Goal: Information Seeking & Learning: Compare options

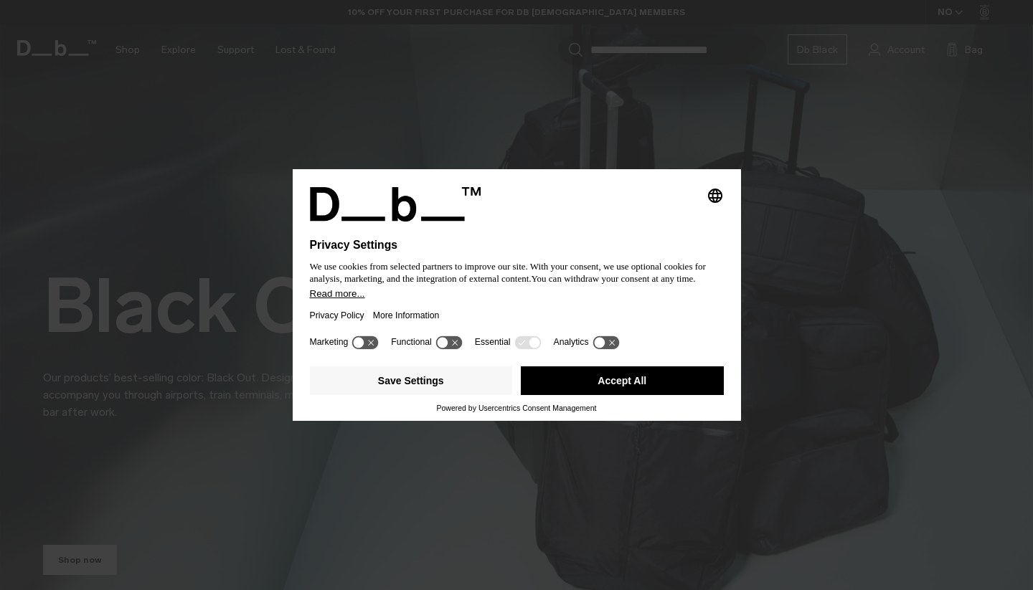
click at [574, 313] on div "Privacy Policy More Information" at bounding box center [517, 315] width 414 height 33
click at [446, 384] on button "Save Settings" at bounding box center [411, 380] width 203 height 29
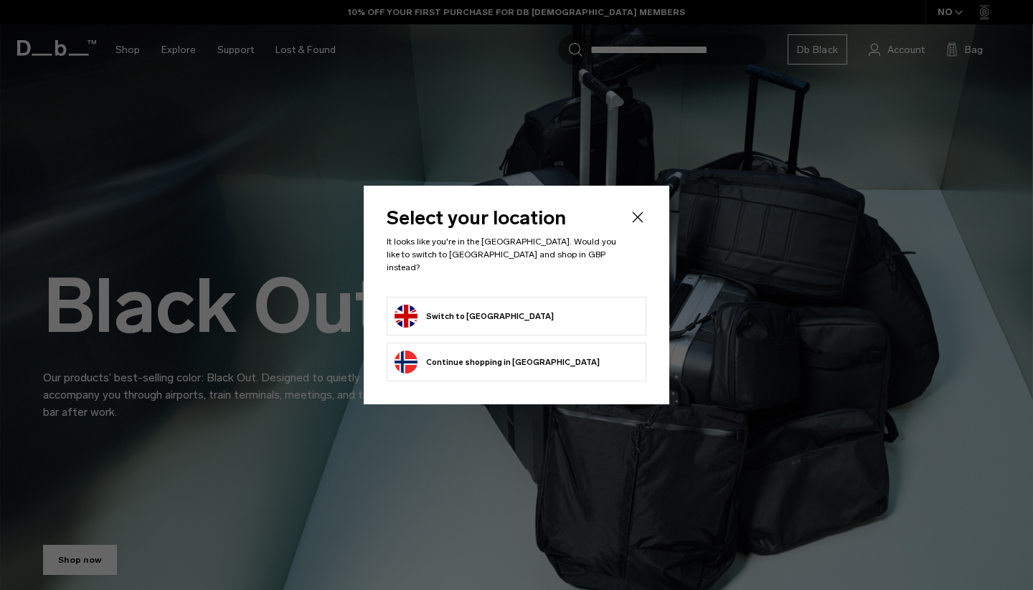
click at [501, 305] on button "Switch to United Kingdom" at bounding box center [473, 316] width 159 height 23
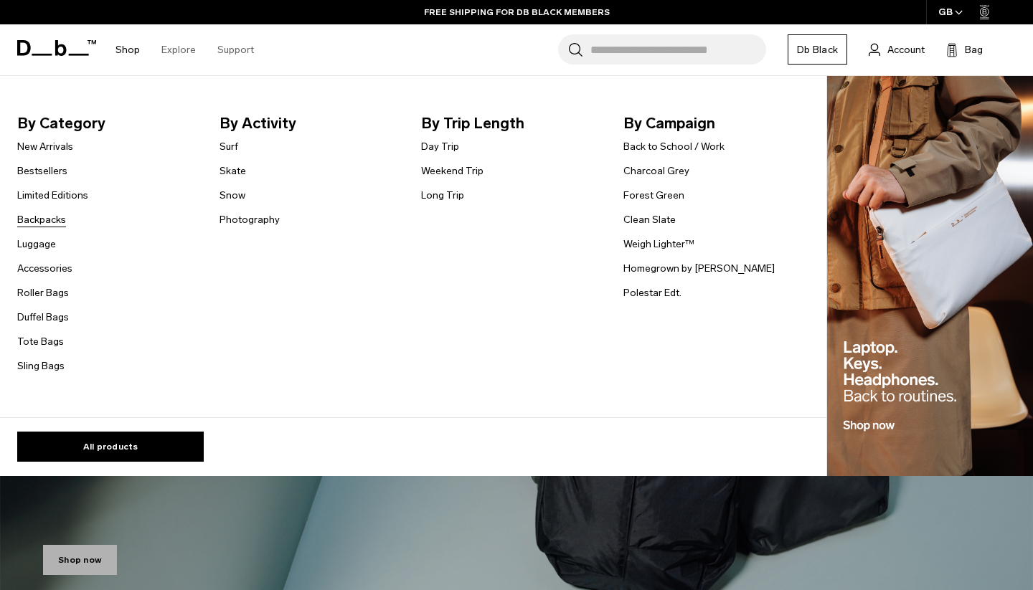
click at [55, 221] on link "Backpacks" at bounding box center [41, 219] width 49 height 15
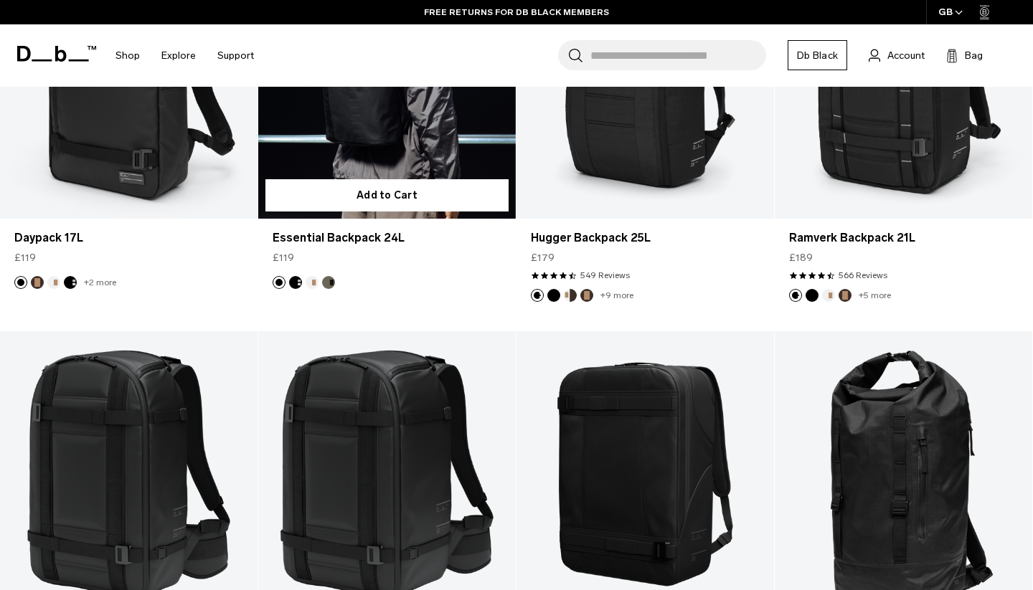
scroll to position [1583, 0]
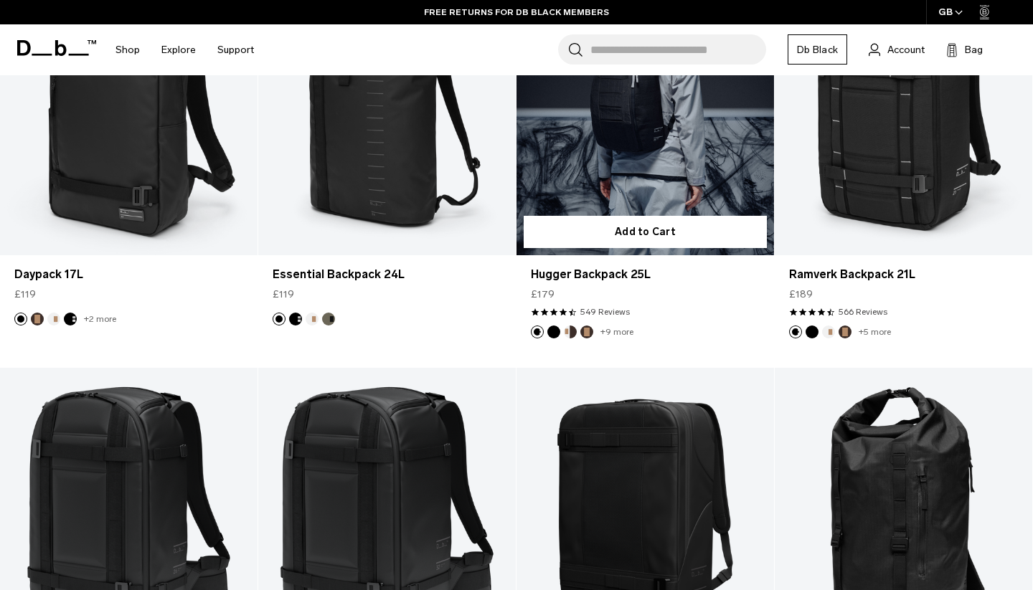
click at [572, 164] on link "Hugger Backpack 25L" at bounding box center [644, 112] width 257 height 286
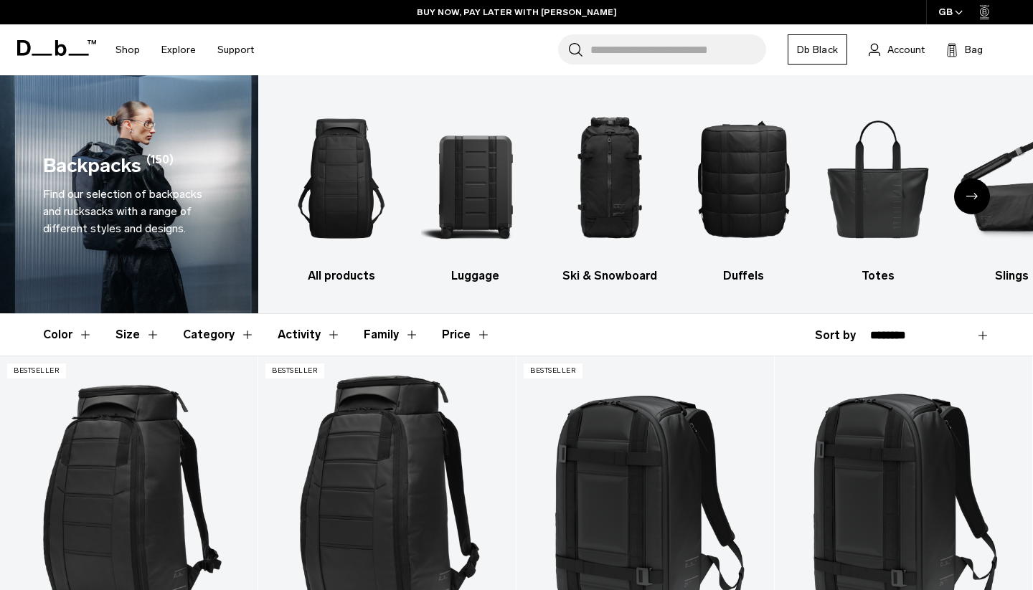
scroll to position [0, 0]
click at [845, 341] on div "**********" at bounding box center [902, 335] width 175 height 17
click at [846, 332] on div "**********" at bounding box center [902, 335] width 175 height 17
click at [889, 343] on div "**********" at bounding box center [902, 335] width 175 height 17
click at [139, 336] on button "Size" at bounding box center [137, 335] width 44 height 42
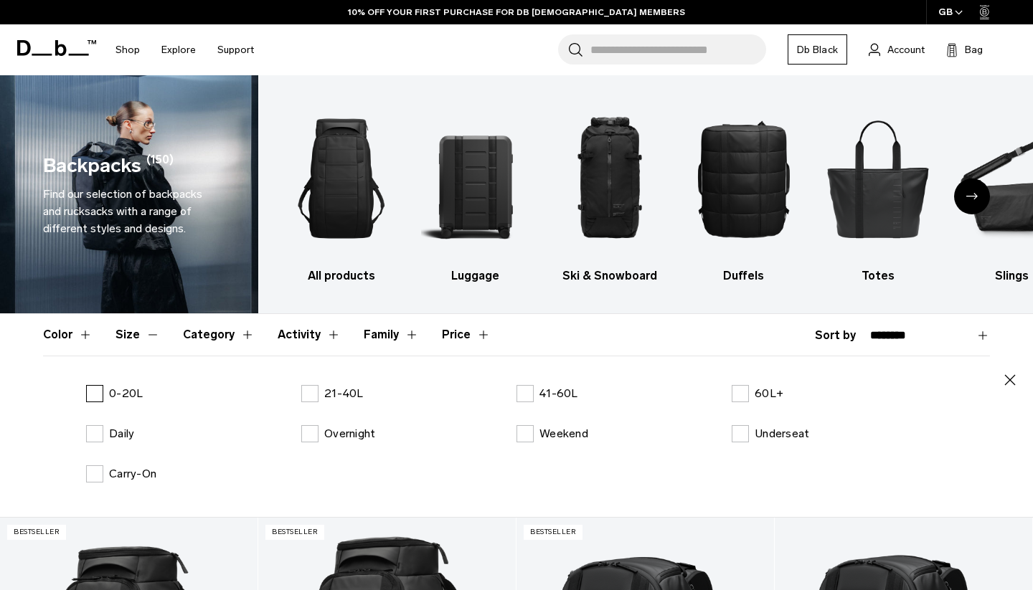
click at [128, 398] on p "0-20L" at bounding box center [126, 393] width 34 height 17
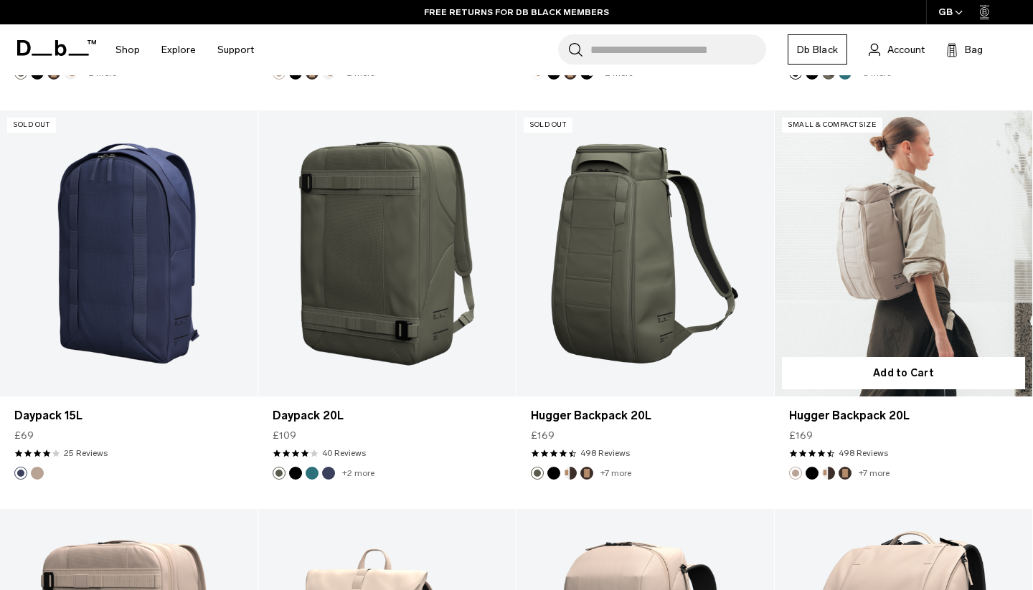
scroll to position [1243, 0]
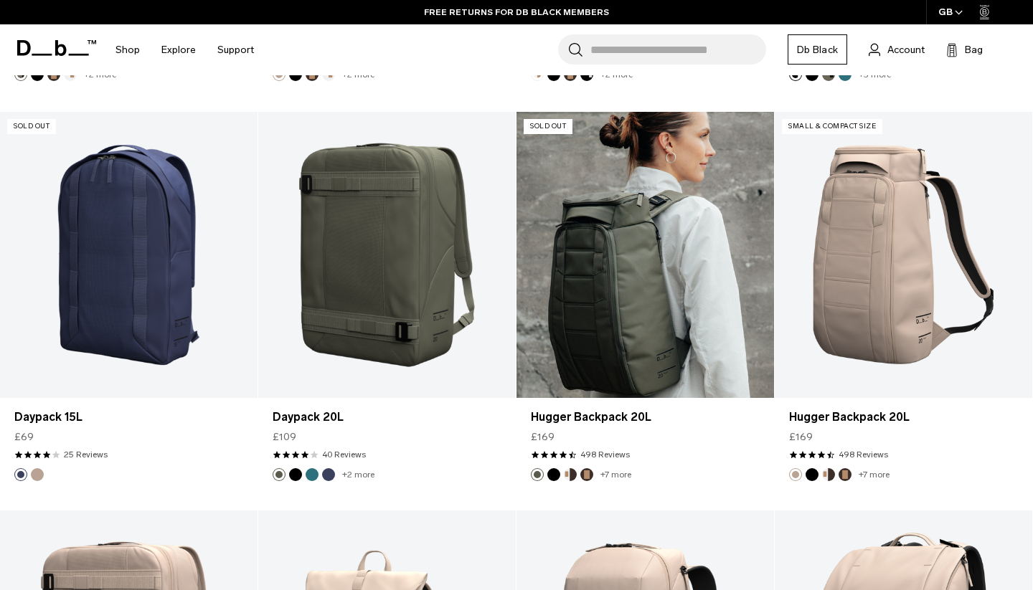
click at [656, 280] on link "Hugger Backpack 20L" at bounding box center [644, 255] width 257 height 286
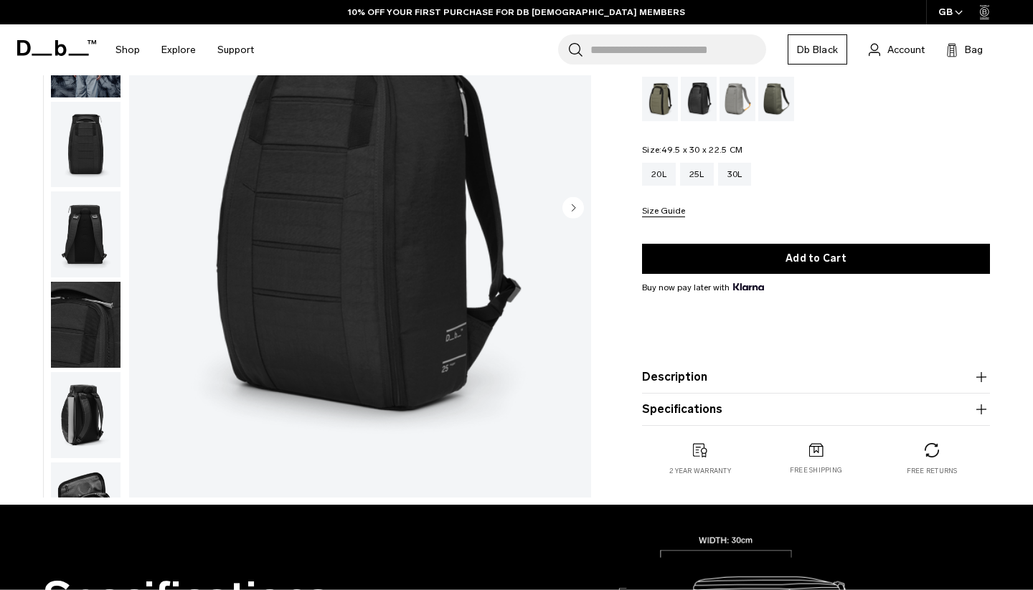
click at [698, 374] on button "Description" at bounding box center [816, 377] width 348 height 17
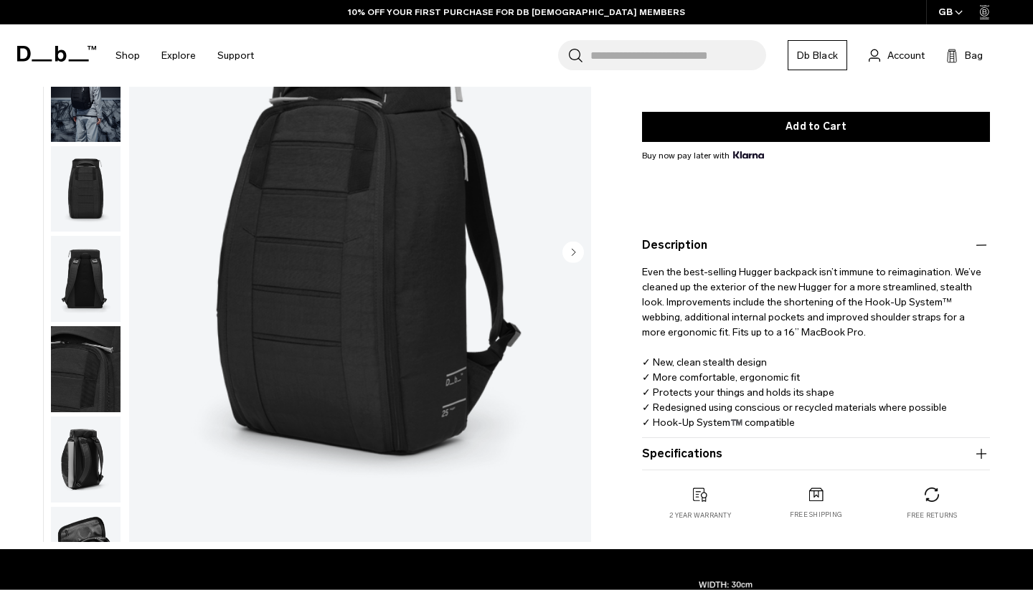
scroll to position [282, 0]
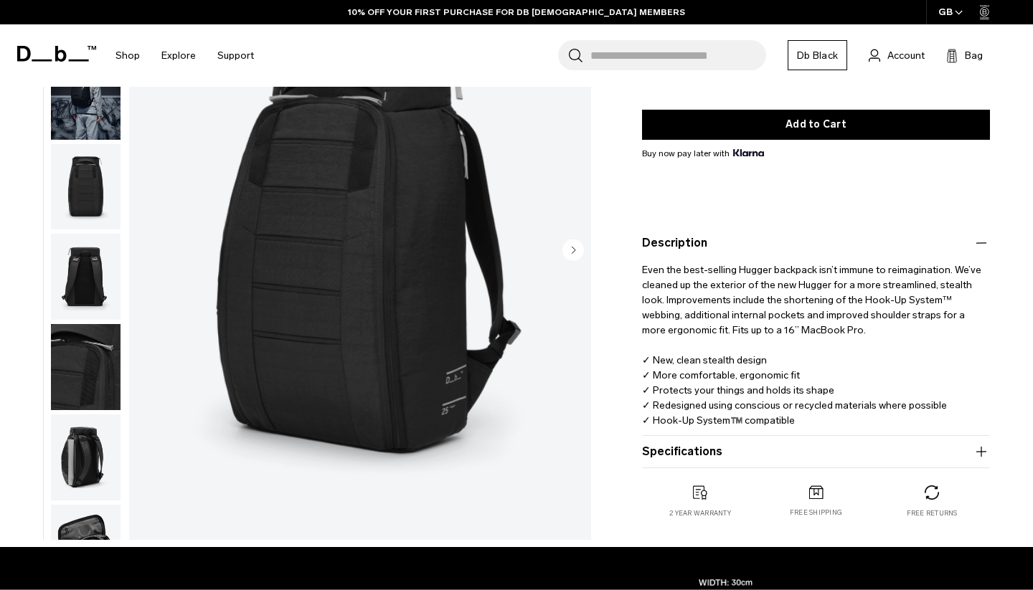
click at [709, 451] on button "Specifications" at bounding box center [816, 451] width 348 height 17
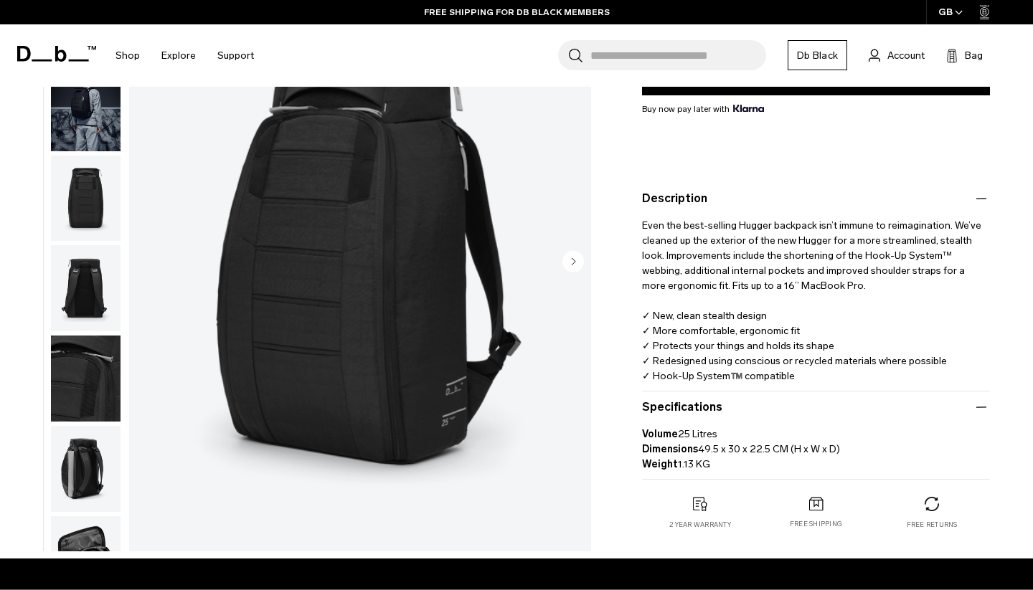
scroll to position [331, 0]
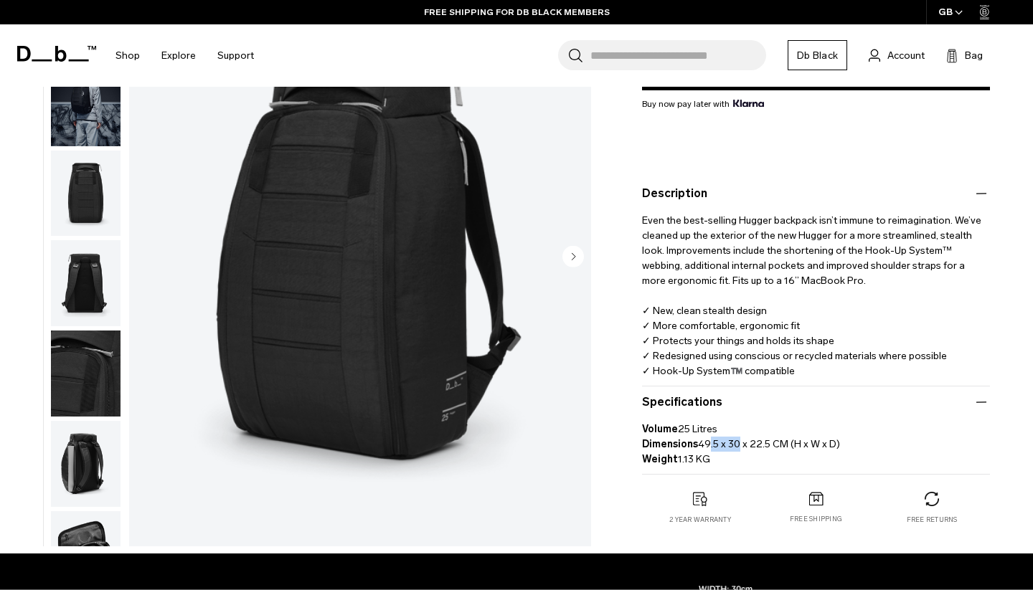
drag, startPoint x: 705, startPoint y: 446, endPoint x: 731, endPoint y: 446, distance: 25.8
click at [731, 446] on p "Volume 25 Litres Dimensions 49.5 x 30 x 22.5 CM (H x W x D) Weight 1.13 KG" at bounding box center [816, 439] width 348 height 56
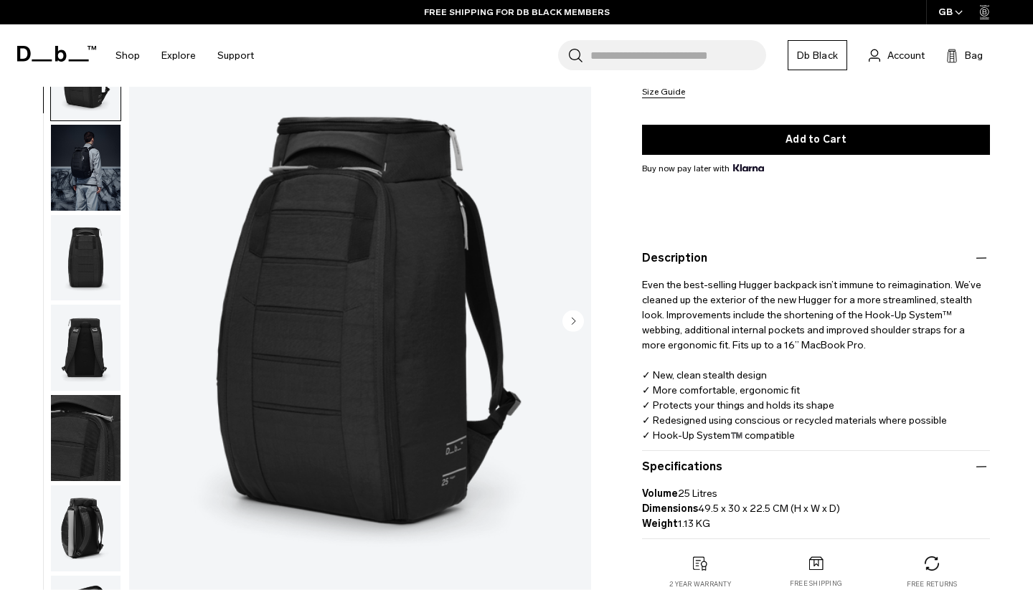
scroll to position [236, 0]
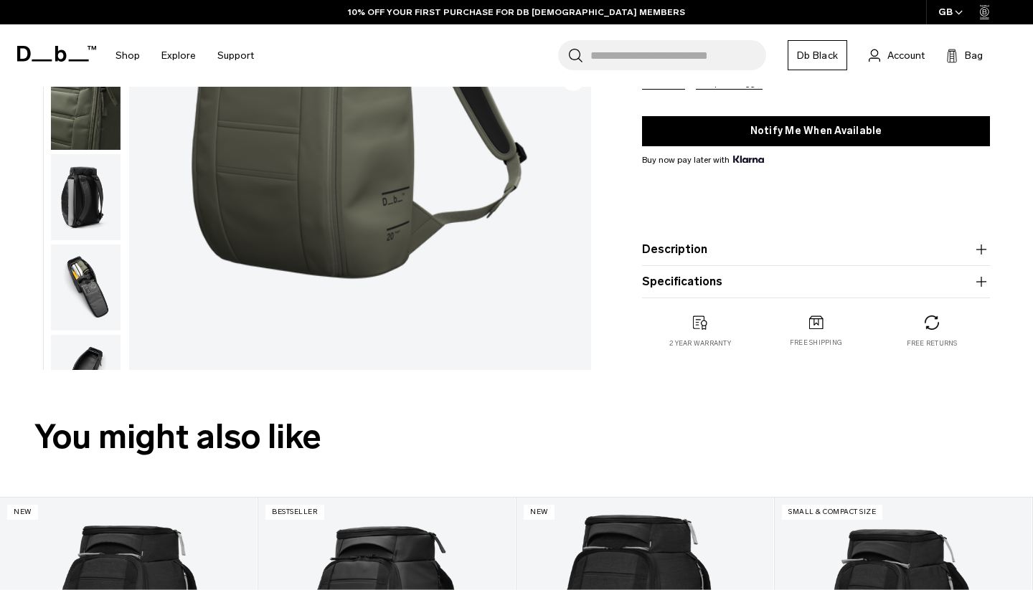
scroll to position [302, 0]
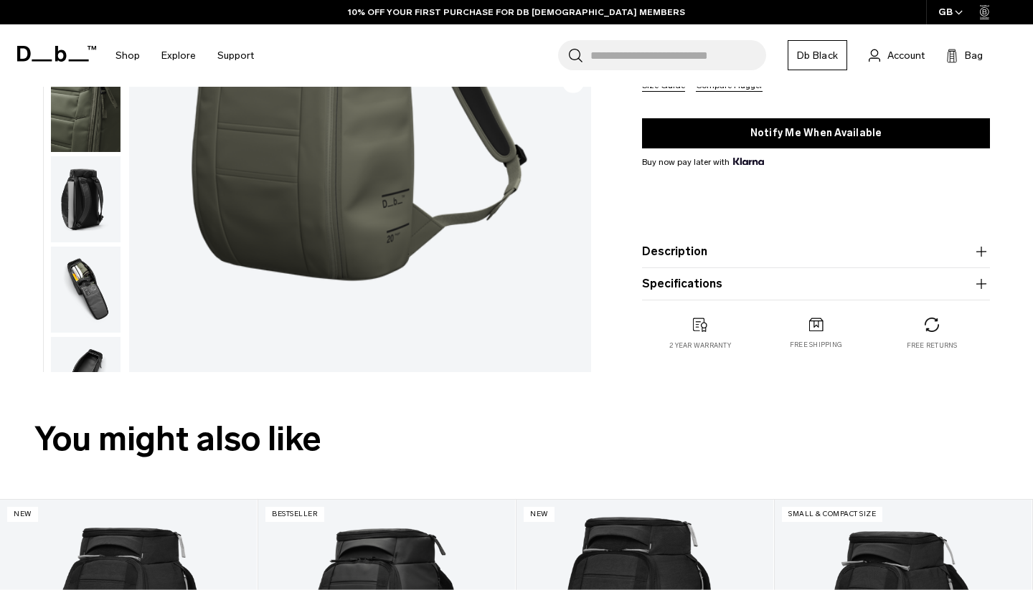
click at [706, 252] on button "Description" at bounding box center [816, 251] width 348 height 17
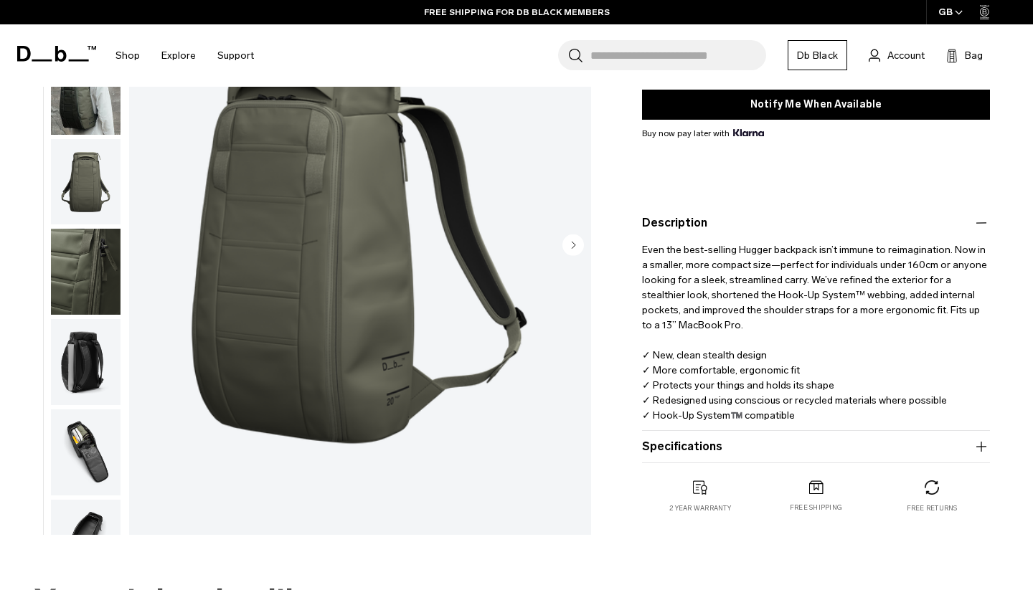
click at [728, 432] on product-accordion "Specifications Volume 20 Litres Dimensions 45 x 27.5 x 19.5 CM (H x W x D) Weig…" at bounding box center [816, 447] width 348 height 32
click at [729, 452] on button "Specifications" at bounding box center [816, 446] width 348 height 17
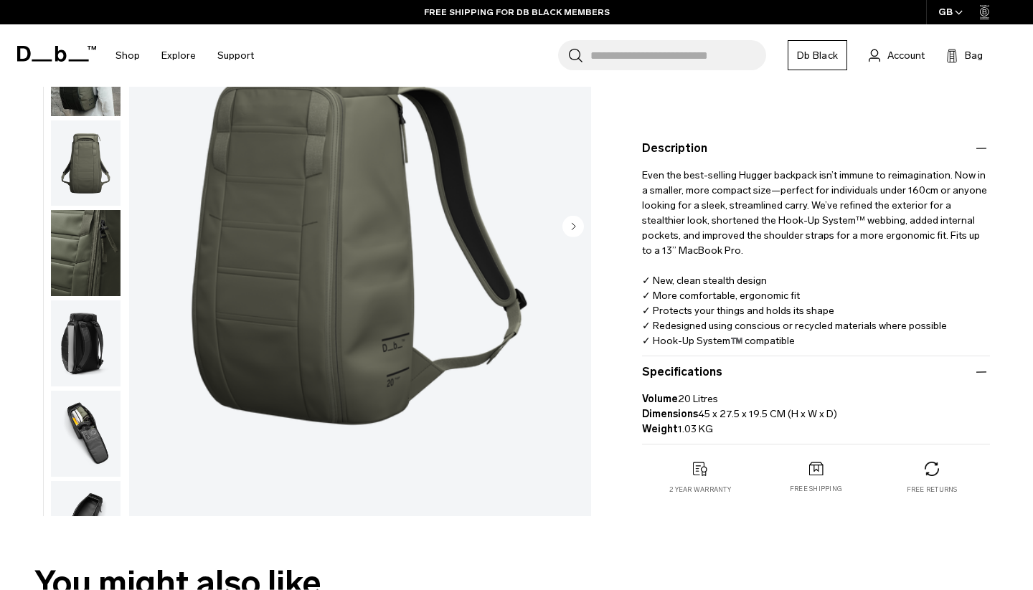
scroll to position [378, 0]
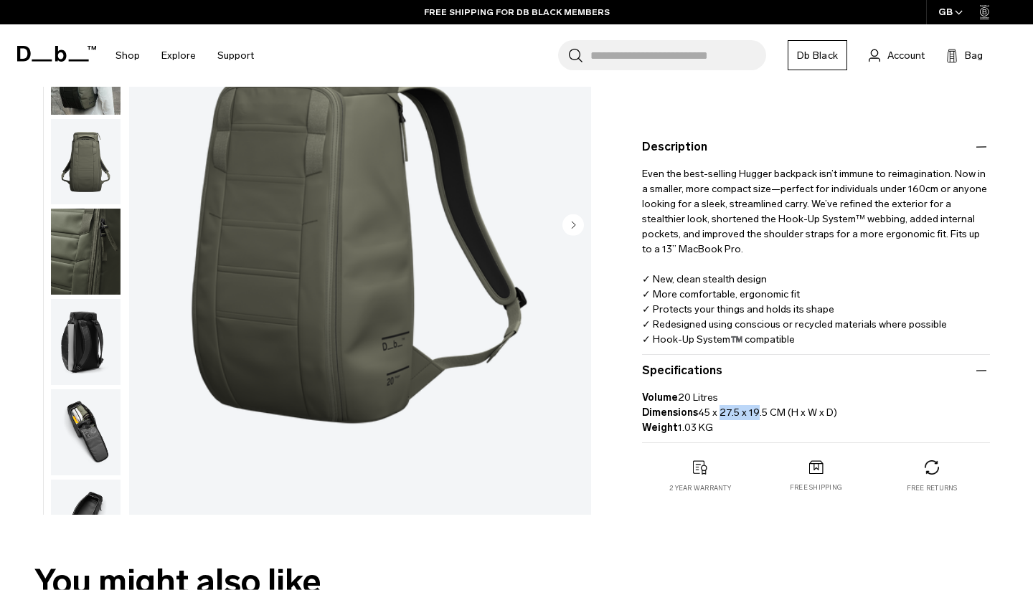
drag, startPoint x: 715, startPoint y: 414, endPoint x: 756, endPoint y: 414, distance: 40.9
click at [756, 414] on p "Volume 20 Litres Dimensions 45 x 27.5 x 19.5 CM (H x W x D) Weight 1.03 KG" at bounding box center [816, 407] width 348 height 56
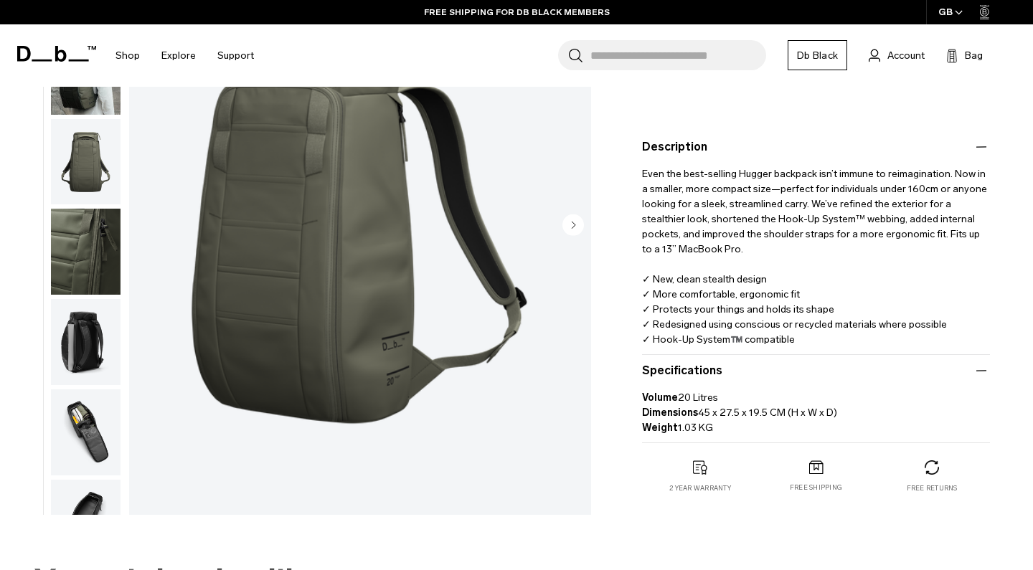
click at [768, 406] on p "Volume 20 Litres Dimensions 45 x 27.5 x 19.5 CM (H x W x D) Weight 1.03 KG" at bounding box center [816, 407] width 348 height 56
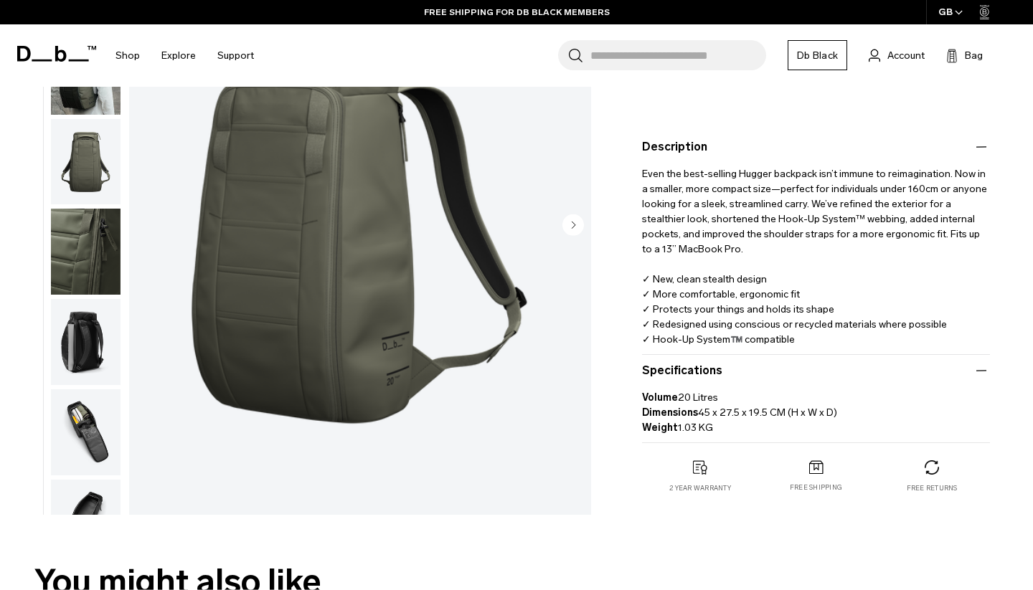
scroll to position [141, 0]
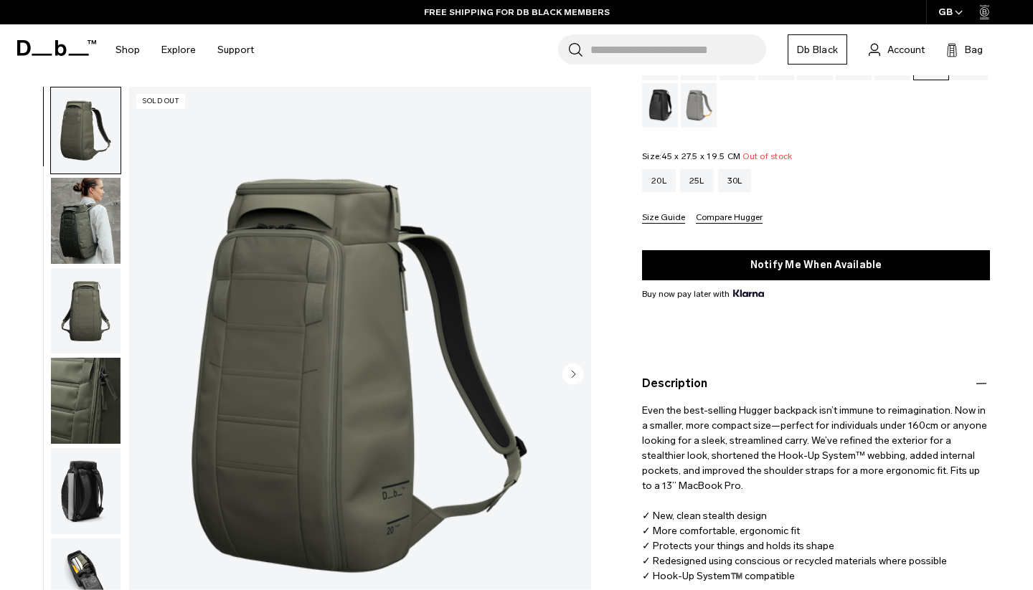
click at [105, 227] on img "button" at bounding box center [86, 221] width 70 height 86
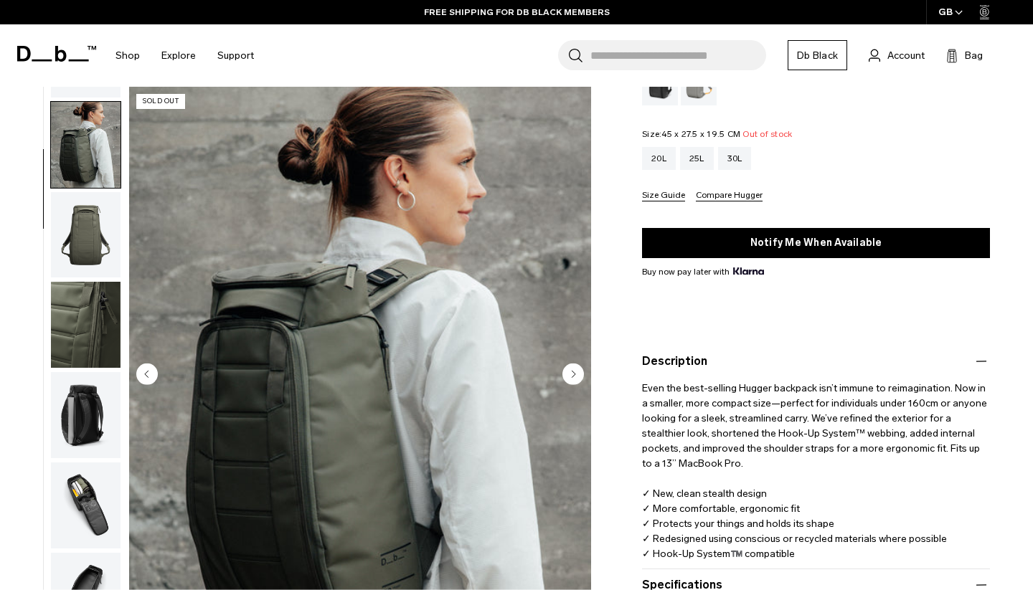
scroll to position [140, 0]
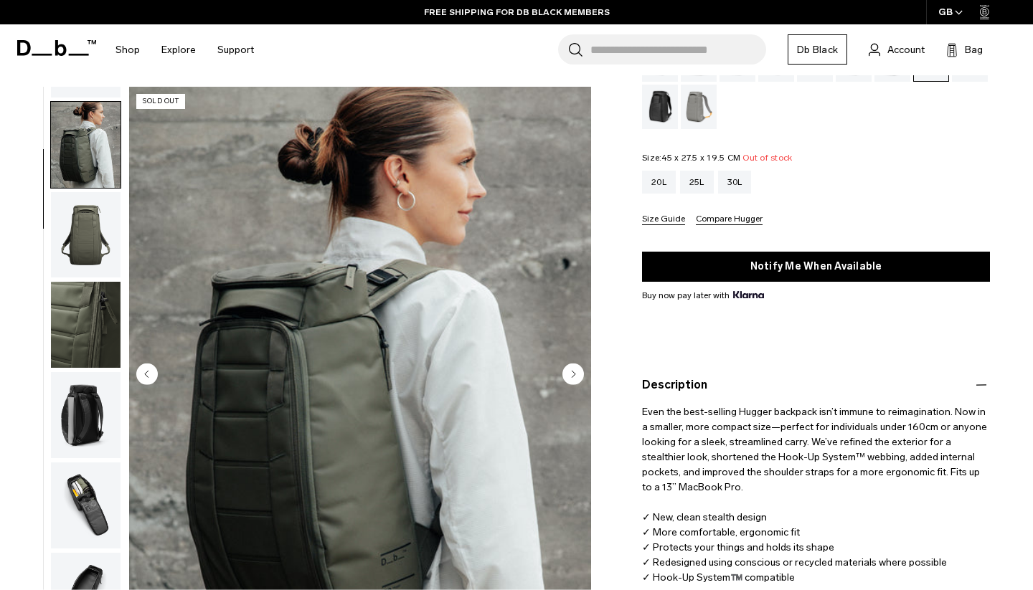
click at [93, 235] on img "button" at bounding box center [86, 235] width 70 height 86
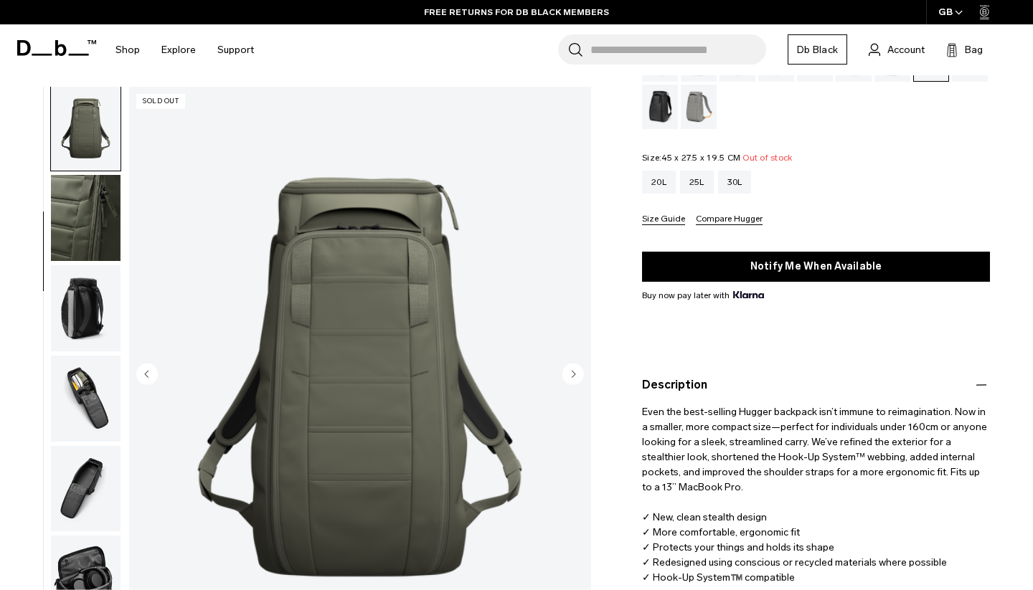
click at [97, 248] on img "button" at bounding box center [86, 218] width 70 height 86
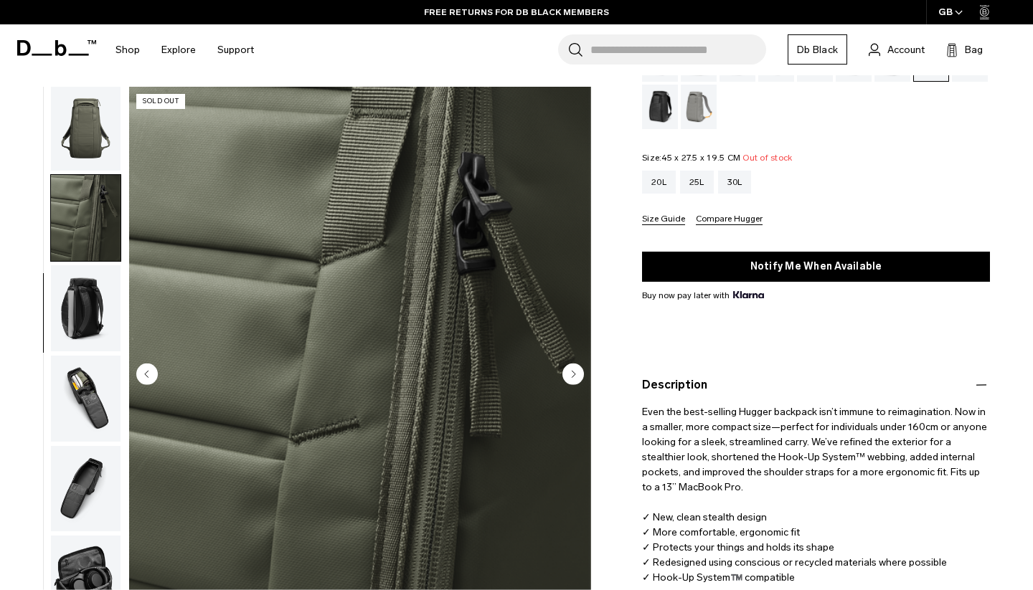
scroll to position [241, 0]
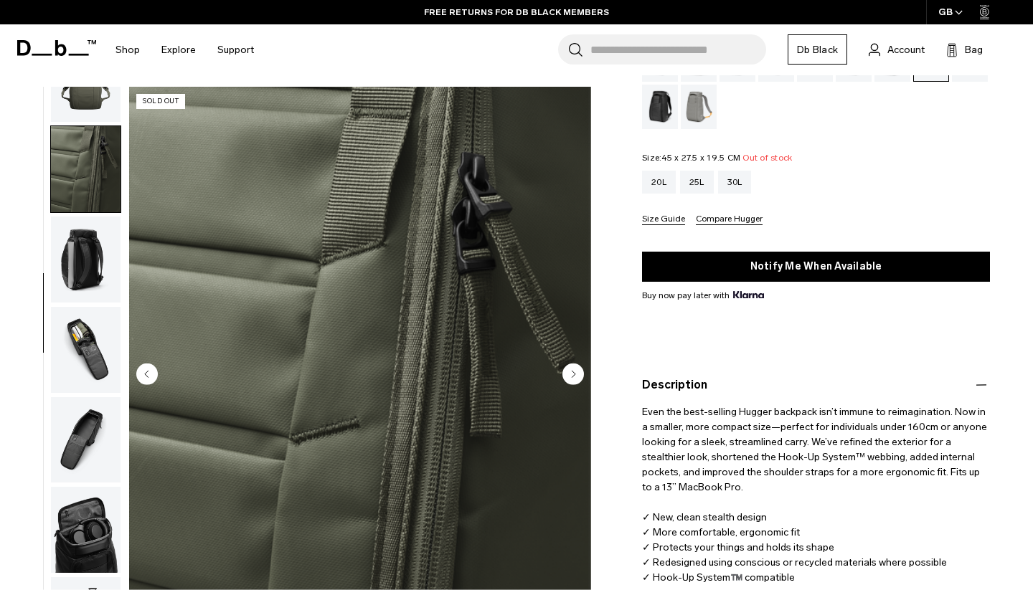
click at [98, 260] on img "button" at bounding box center [86, 260] width 70 height 86
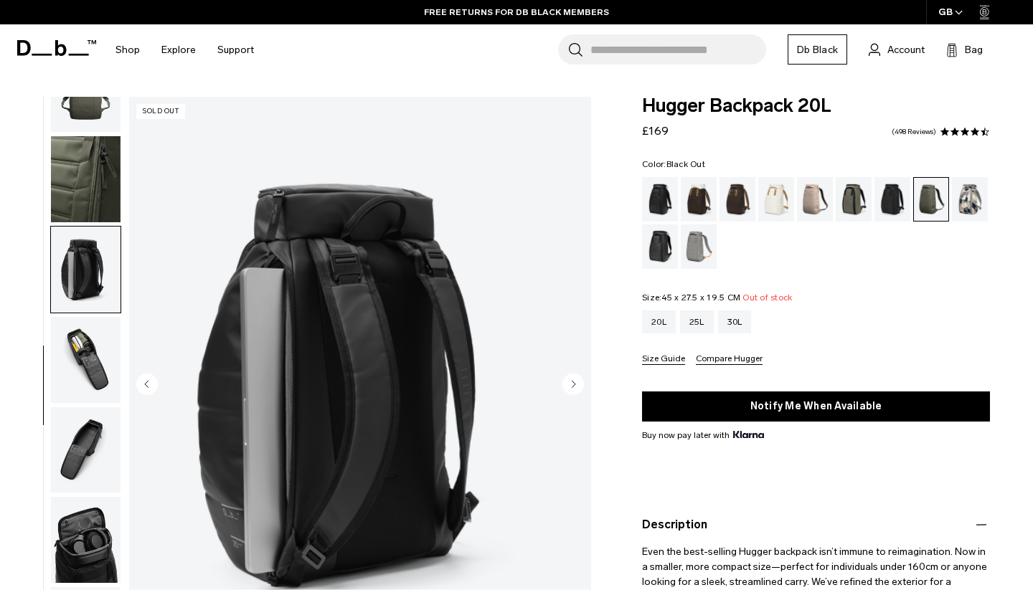
scroll to position [0, 0]
click at [661, 189] on div "Black Out" at bounding box center [660, 199] width 37 height 44
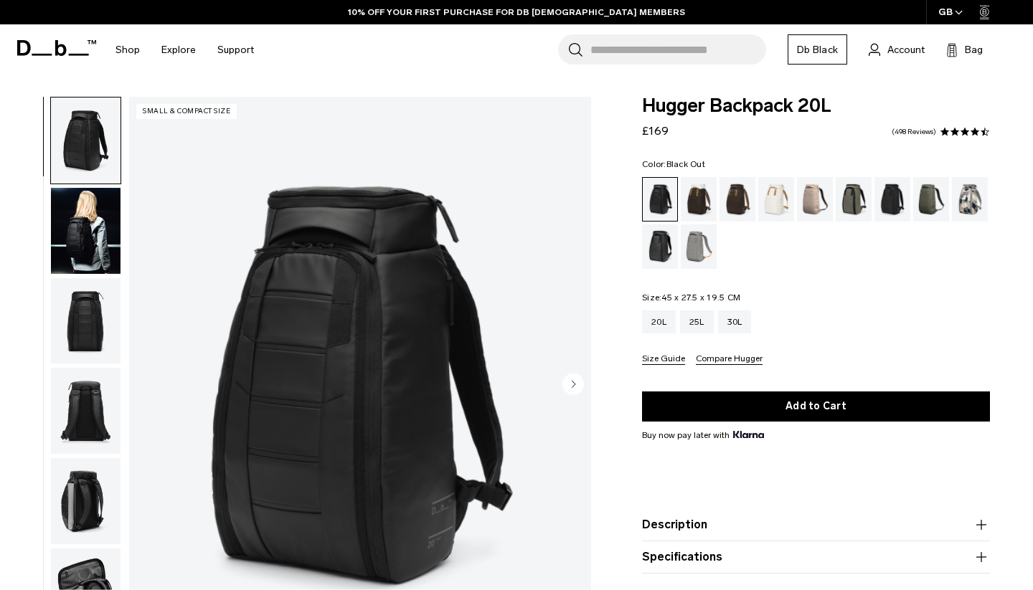
click at [69, 242] on img "button" at bounding box center [86, 231] width 70 height 86
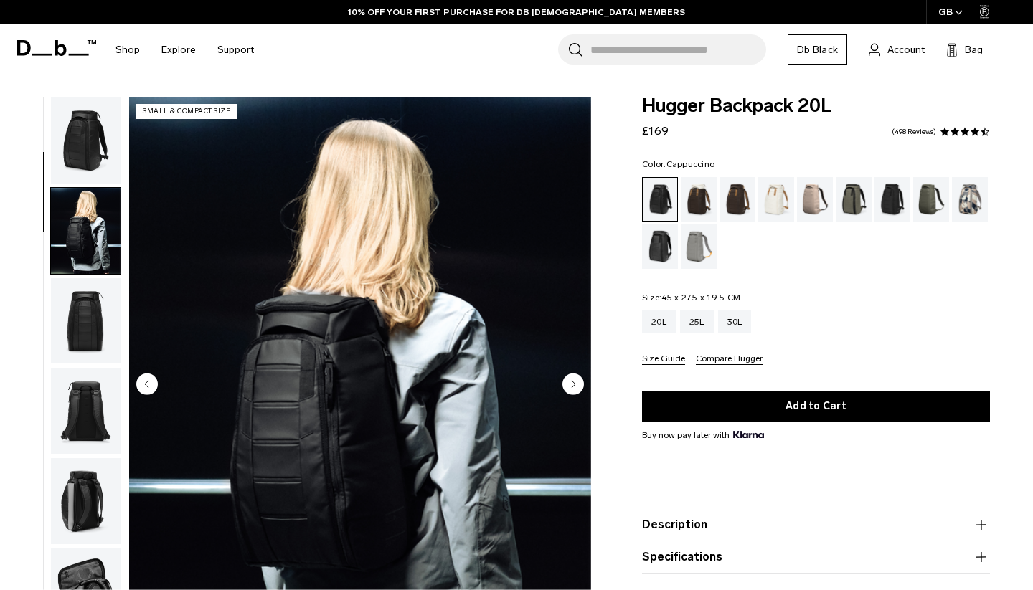
click at [687, 191] on div "Cappuccino" at bounding box center [699, 199] width 37 height 44
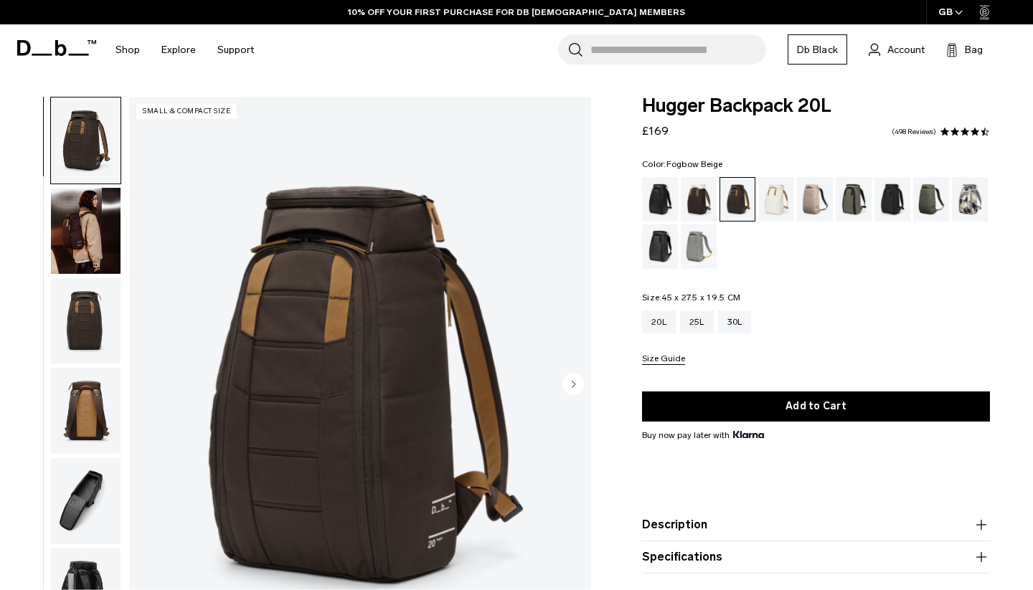
click at [814, 205] on div "Fogbow Beige" at bounding box center [815, 199] width 37 height 44
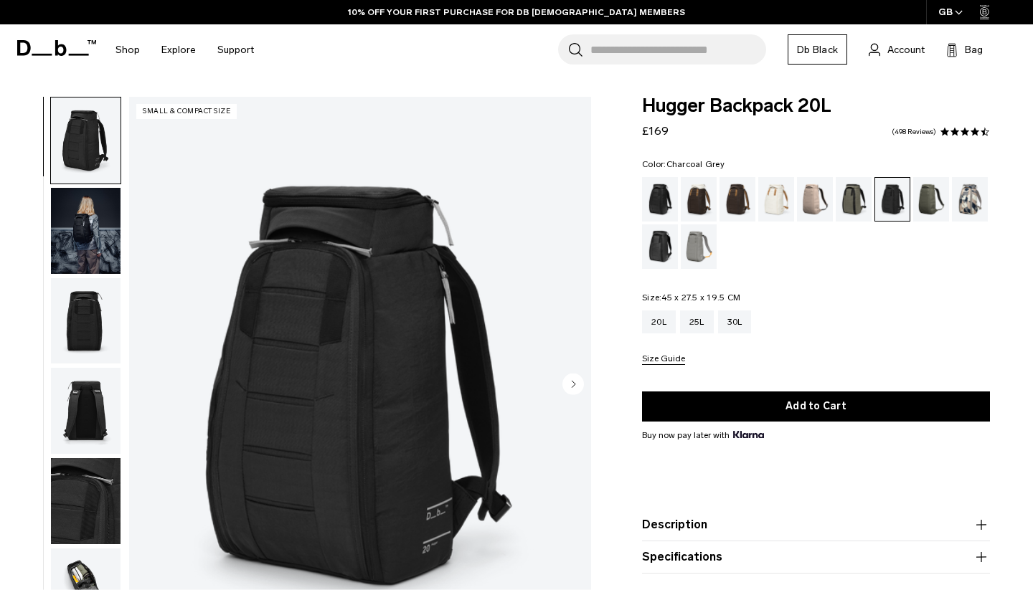
click at [93, 225] on img "button" at bounding box center [86, 231] width 70 height 86
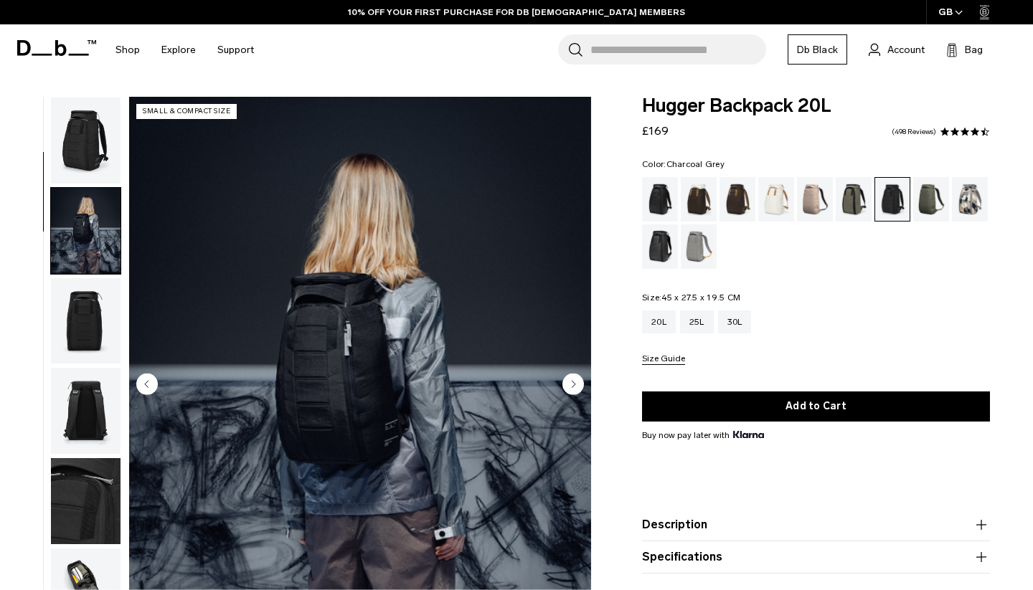
scroll to position [91, 0]
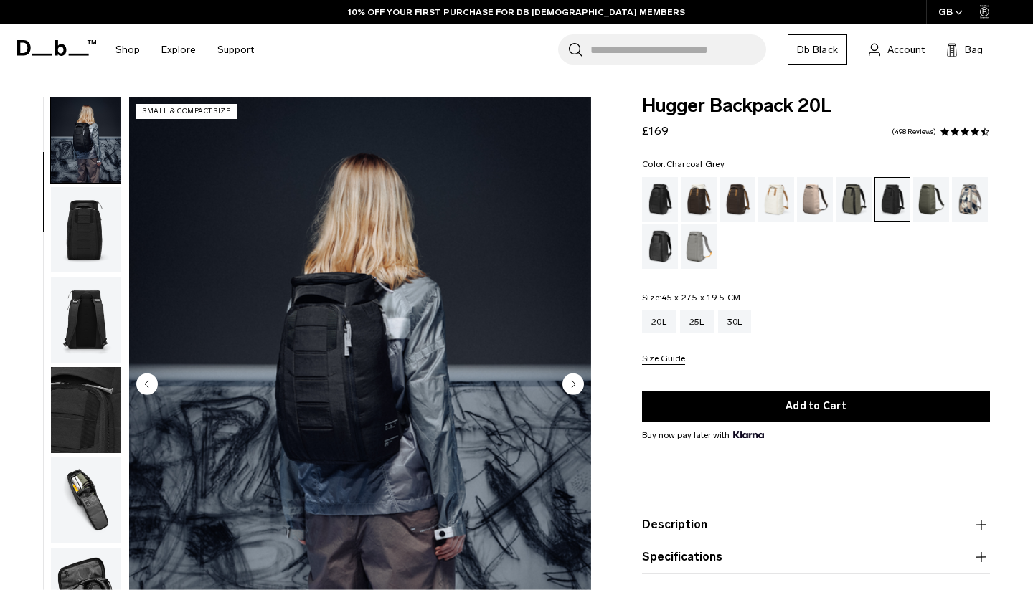
click at [93, 249] on img "button" at bounding box center [86, 230] width 70 height 86
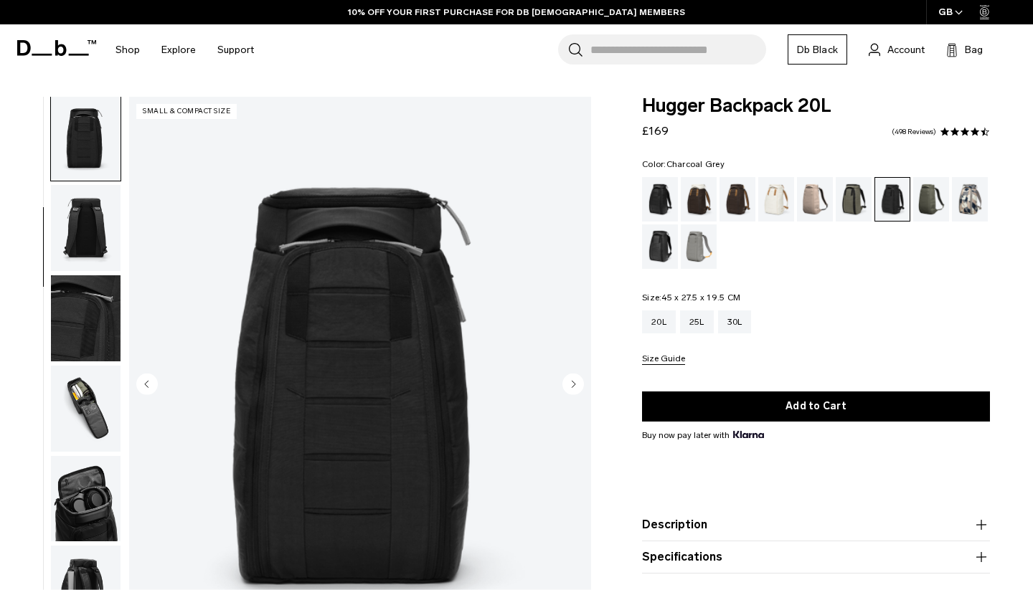
click at [93, 271] on img "button" at bounding box center [86, 228] width 70 height 86
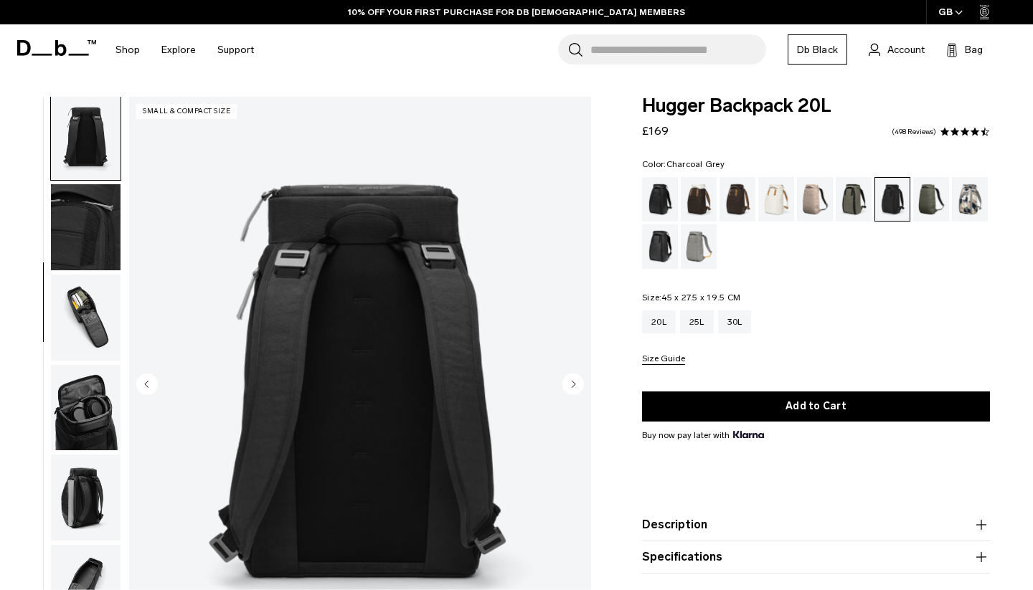
click at [92, 309] on img "button" at bounding box center [86, 318] width 70 height 86
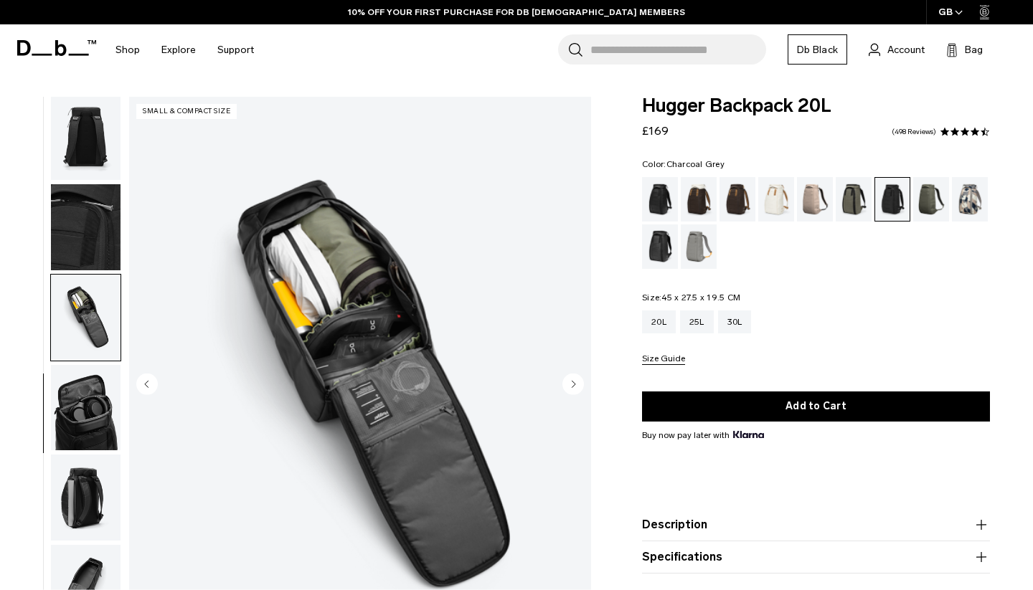
scroll to position [333, 0]
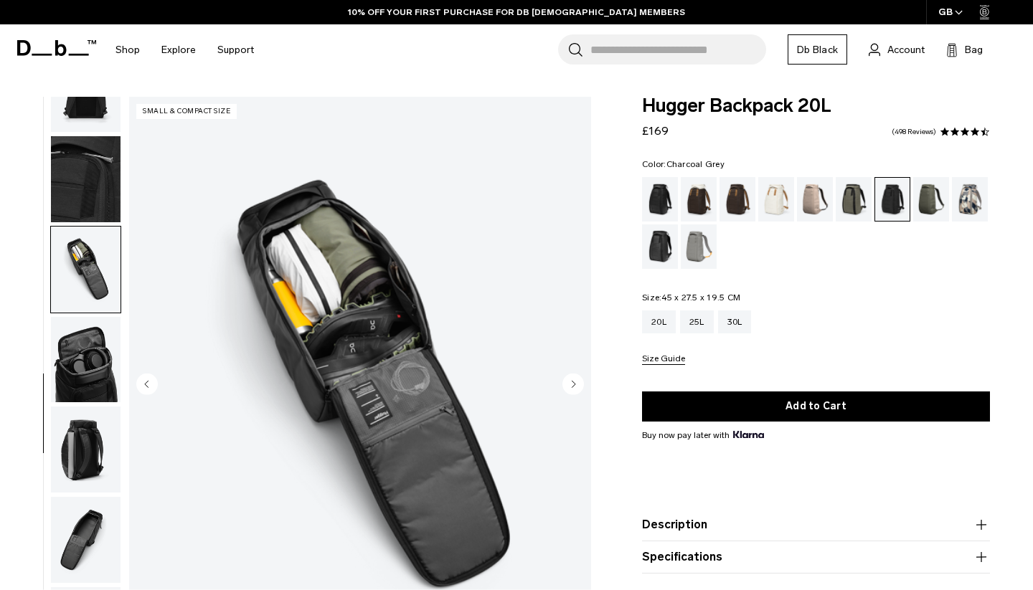
click at [94, 342] on img "button" at bounding box center [86, 360] width 70 height 86
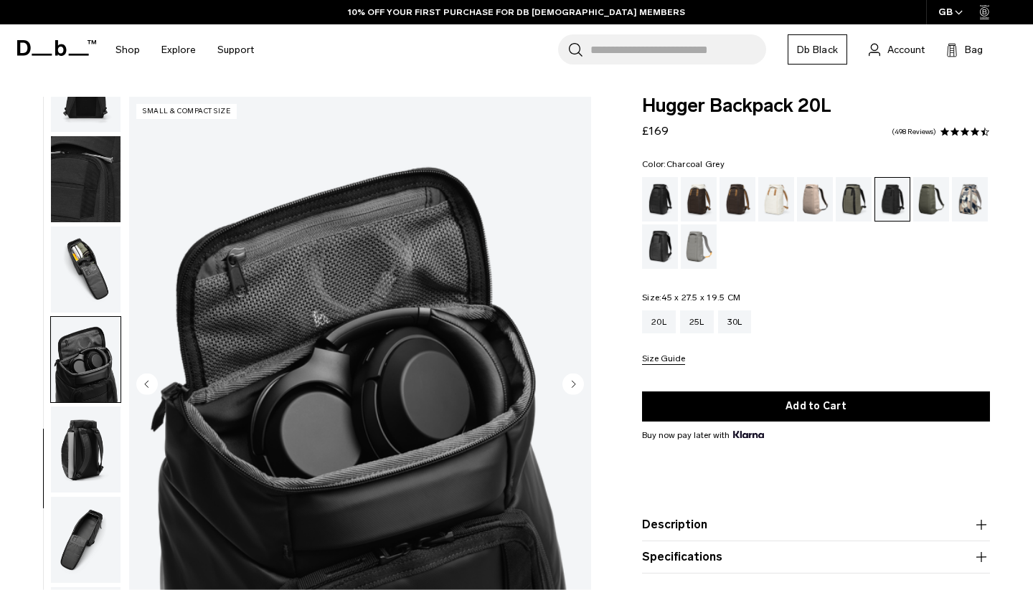
click at [93, 388] on img "button" at bounding box center [86, 360] width 70 height 86
click at [665, 250] on div "Reflective Black" at bounding box center [660, 246] width 37 height 44
